Goal: Check status: Check status

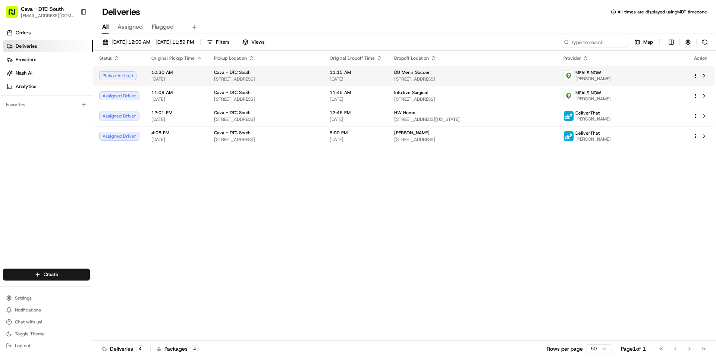
click at [694, 75] on html "Cava - DTC South dtcsouth@cava.com Toggle Sidebar Orders Deliveries Providers N…" at bounding box center [358, 178] width 716 height 357
click at [705, 75] on html "Cava - DTC South dtcsouth@cava.com Toggle Sidebar Orders Deliveries Providers N…" at bounding box center [358, 178] width 716 height 357
click at [705, 75] on button at bounding box center [704, 75] width 9 height 9
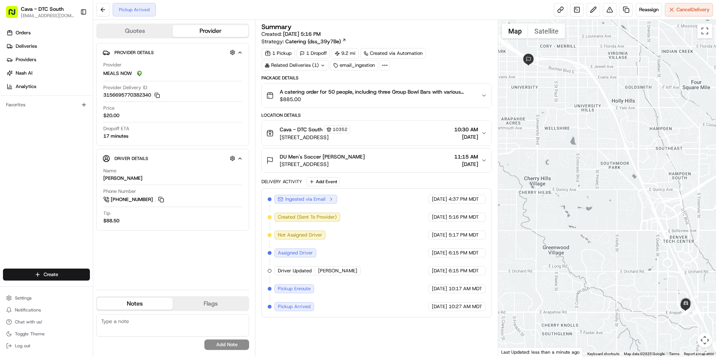
click at [481, 158] on icon "button" at bounding box center [484, 160] width 6 height 6
